Goal: Find specific page/section: Find specific page/section

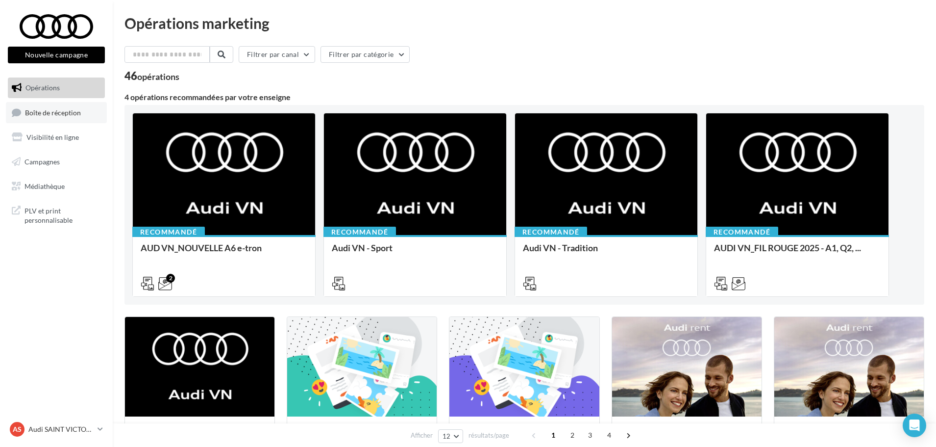
click at [59, 116] on span "Boîte de réception" at bounding box center [53, 112] width 56 height 8
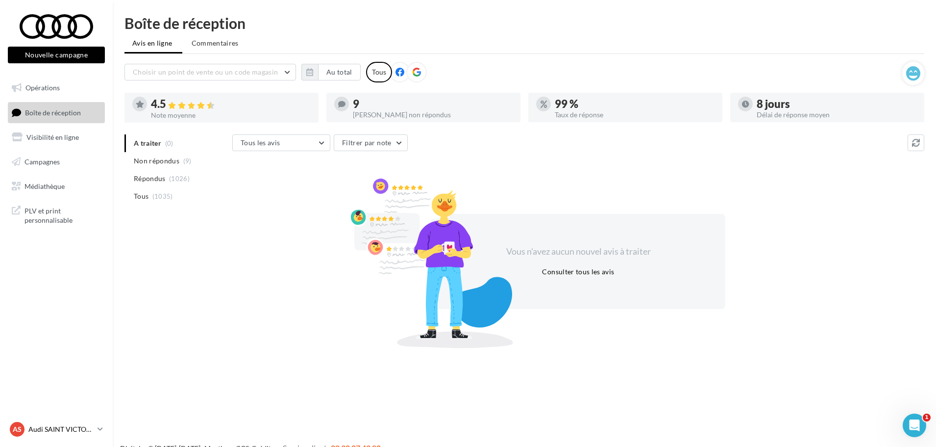
click at [77, 426] on p "Audi SAINT VICTORET" at bounding box center [60, 429] width 65 height 10
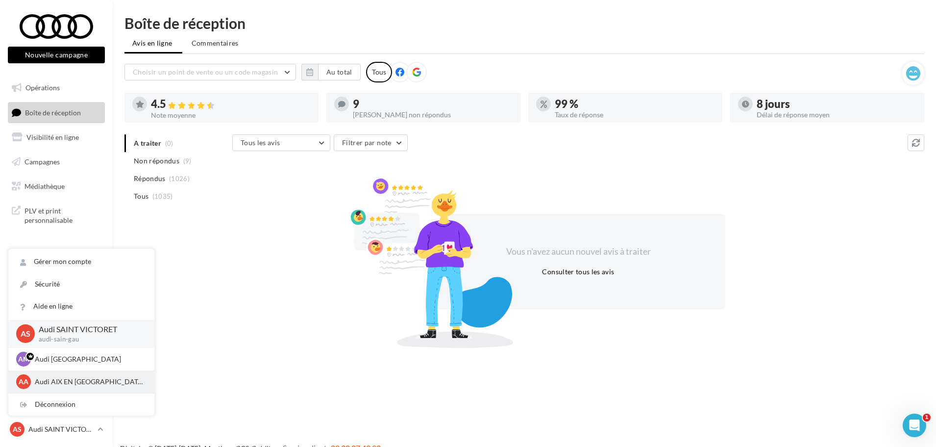
click at [73, 374] on div "AA Audi AIX EN [GEOGRAPHIC_DATA] audi-[GEOGRAPHIC_DATA]" at bounding box center [81, 381] width 130 height 15
